Goal: Find specific page/section: Find specific page/section

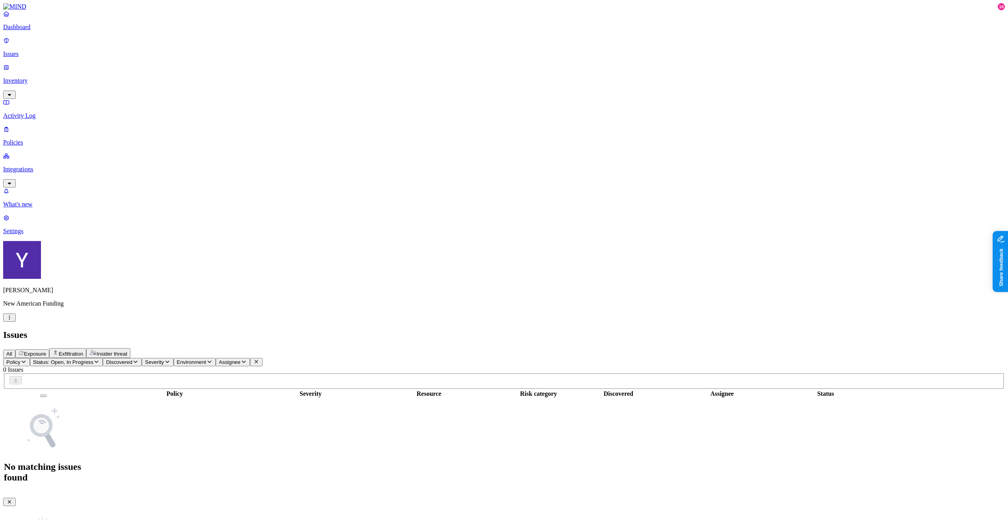
click at [10, 320] on icon "button" at bounding box center [9, 317] width 1 height 4
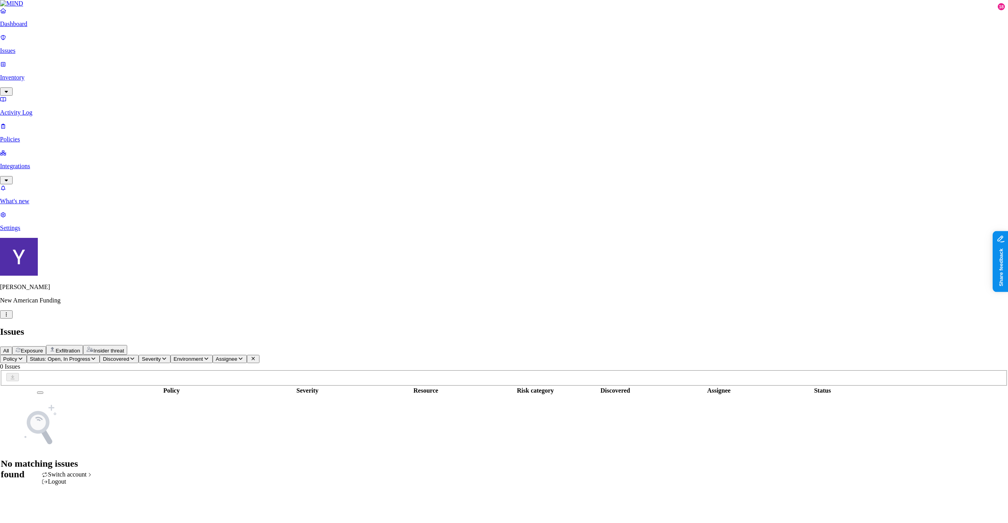
click at [72, 477] on span "Switch account" at bounding box center [67, 474] width 39 height 7
click at [124, 452] on span "Spirent" at bounding box center [115, 449] width 18 height 7
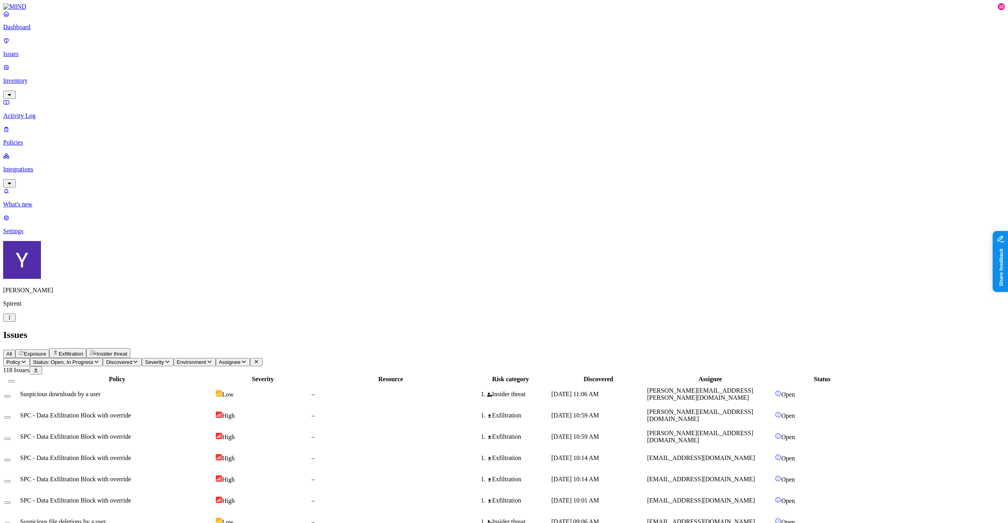
click at [30, 77] on p "Inventory" at bounding box center [503, 80] width 1001 height 7
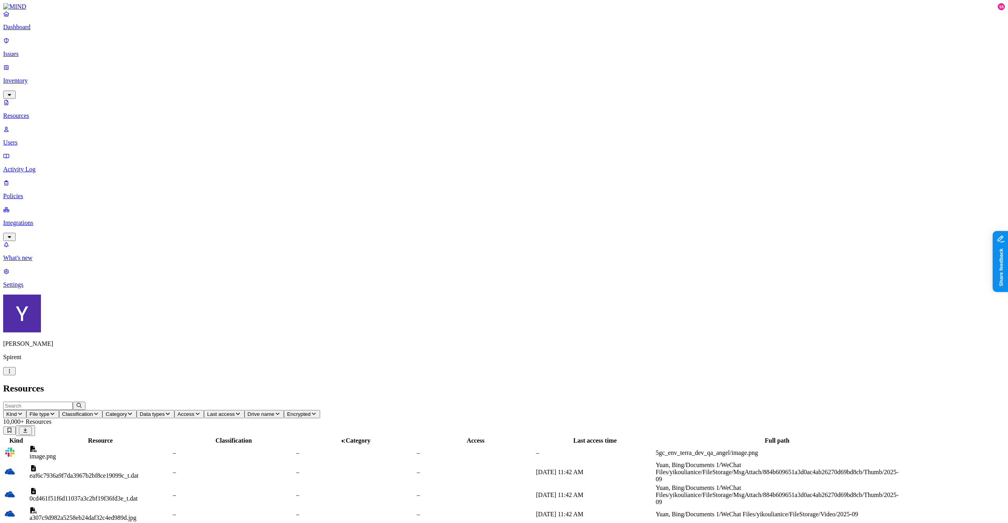
click at [159, 495] on div "0cd461f51f6d11037a3c2bf19f36fd3e_t.dat" at bounding box center [101, 498] width 142 height 7
